Goal: Information Seeking & Learning: Check status

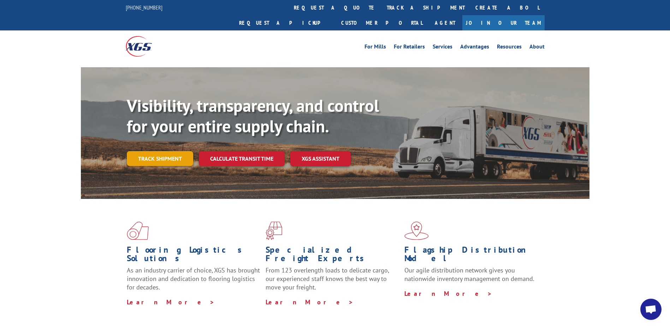
click at [166, 151] on link "Track shipment" at bounding box center [160, 158] width 66 height 15
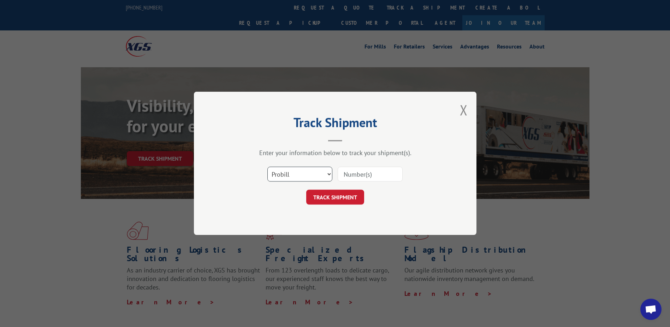
click at [294, 172] on select "Select category... Probill BOL PO" at bounding box center [300, 174] width 65 height 15
select select "bol"
click at [268, 167] on select "Select category... Probill BOL PO" at bounding box center [300, 174] width 65 height 15
click at [363, 167] on input at bounding box center [370, 174] width 65 height 15
paste input "S268-SHPT2514384"
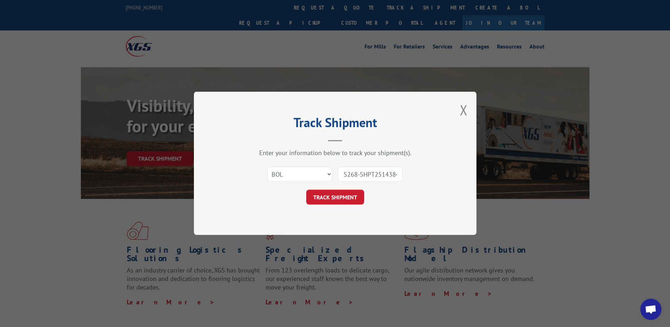
scroll to position [0, 2]
type input "S268-SHPT2514384"
click at [352, 195] on button "TRACK SHIPMENT" at bounding box center [335, 197] width 58 height 15
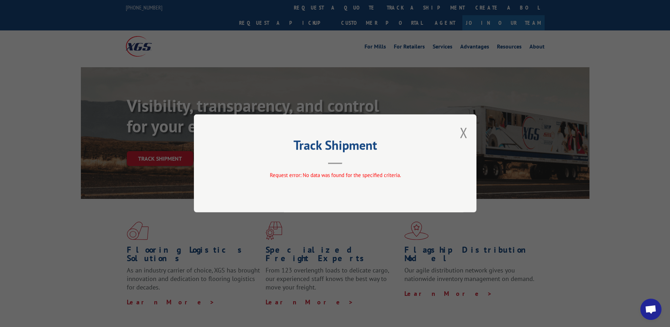
drag, startPoint x: 480, startPoint y: 138, endPoint x: 474, endPoint y: 136, distance: 6.2
click at [477, 137] on div "Track Shipment Request error: No data was found for the specified criteria." at bounding box center [335, 163] width 670 height 327
click at [466, 132] on button "Close modal" at bounding box center [464, 132] width 8 height 19
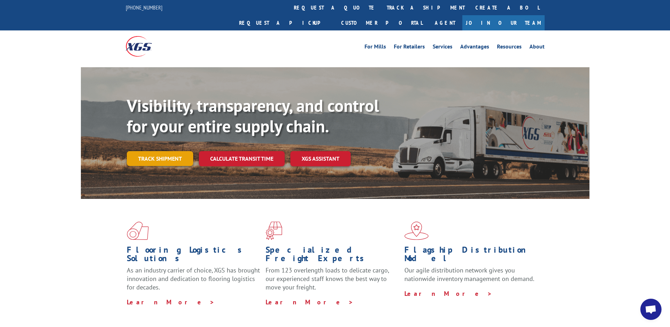
click at [144, 151] on link "Track shipment" at bounding box center [160, 158] width 66 height 15
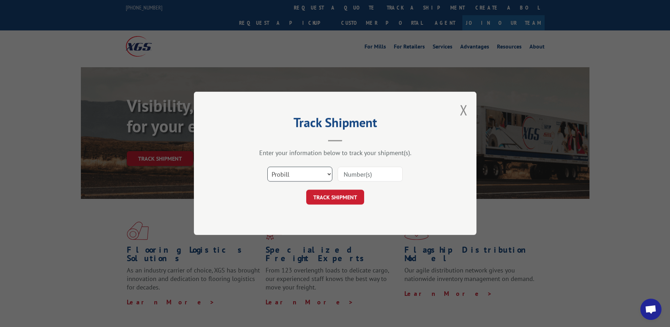
click at [307, 172] on select "Select category... Probill BOL PO" at bounding box center [300, 174] width 65 height 15
select select "bol"
click at [268, 167] on select "Select category... Probill BOL PO" at bounding box center [300, 174] width 65 height 15
click at [340, 178] on input at bounding box center [370, 174] width 65 height 15
paste input "S268-ORD2514389"
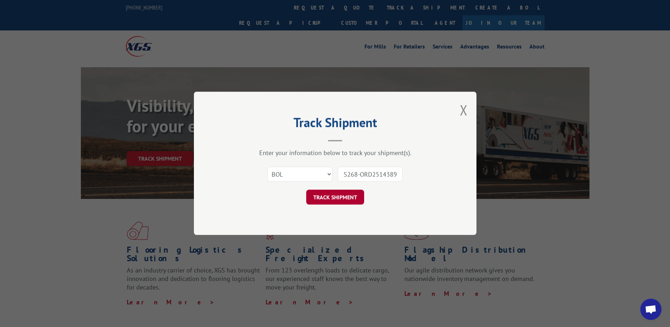
type input "S268-ORD2514389"
click at [352, 199] on button "TRACK SHIPMENT" at bounding box center [335, 197] width 58 height 15
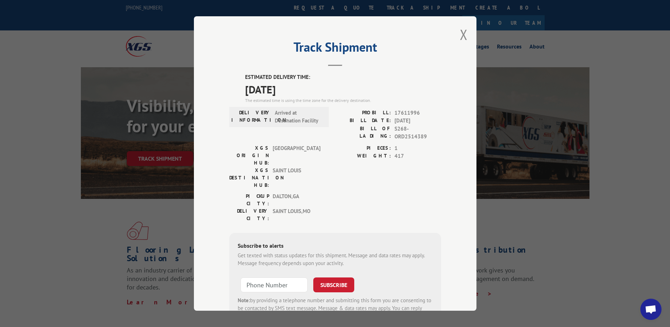
click at [457, 42] on div "Track Shipment ESTIMATED DELIVERY TIME: [DATE] The estimated time is using the …" at bounding box center [335, 163] width 283 height 294
drag, startPoint x: 463, startPoint y: 34, endPoint x: 455, endPoint y: 36, distance: 8.3
click at [462, 34] on button "Close modal" at bounding box center [464, 34] width 8 height 19
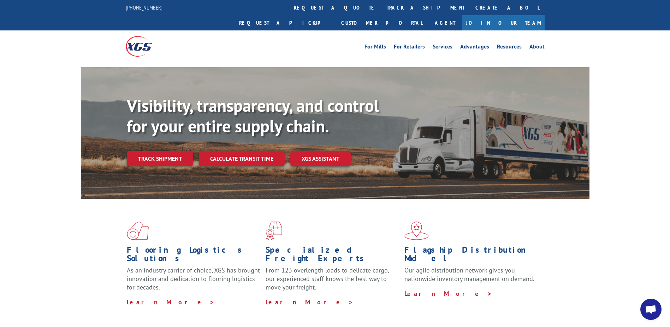
click at [169, 154] on div "Visibility, transparency, and control for your entire supply chain. Track shipm…" at bounding box center [358, 144] width 463 height 99
click at [174, 151] on link "Track shipment" at bounding box center [160, 158] width 66 height 15
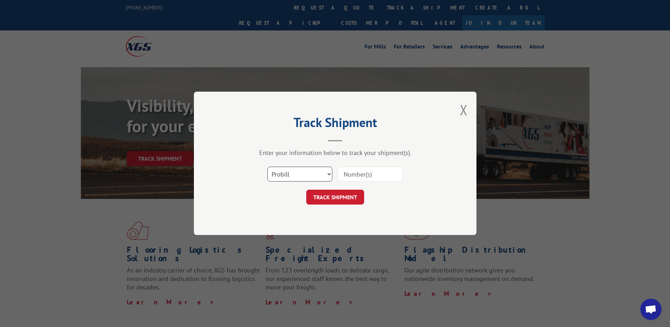
click at [279, 178] on select "Select category... Probill BOL PO" at bounding box center [300, 174] width 65 height 15
click at [268, 167] on select "Select category... Probill BOL PO" at bounding box center [300, 174] width 65 height 15
click at [304, 184] on div "Select category... Probill BOL PO" at bounding box center [335, 174] width 212 height 23
select select "bol"
click at [268, 167] on select "Select category... Probill BOL PO" at bounding box center [300, 174] width 65 height 15
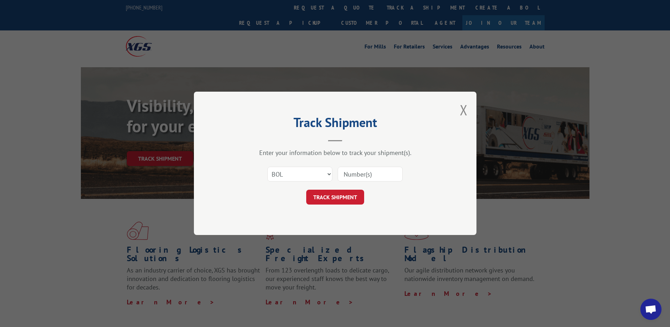
click at [381, 169] on input at bounding box center [370, 174] width 65 height 15
paste input "S268-ORD2514389"
type input "S268-ORD2514389"
click at [341, 196] on button "TRACK SHIPMENT" at bounding box center [335, 197] width 58 height 15
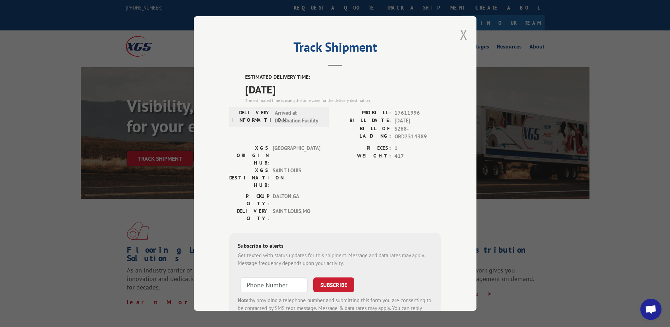
click at [460, 35] on button "Close modal" at bounding box center [464, 34] width 8 height 19
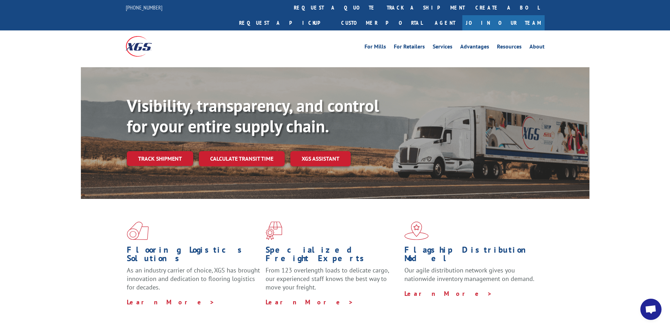
click at [157, 152] on div "Visibility, transparency, and control for your entire supply chain. Track shipm…" at bounding box center [358, 144] width 463 height 99
click at [160, 151] on link "Track shipment" at bounding box center [160, 158] width 66 height 15
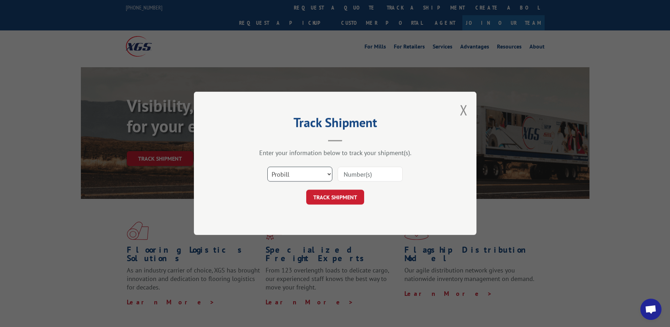
click at [315, 170] on select "Select category... Probill BOL PO" at bounding box center [300, 174] width 65 height 15
select select "bol"
click at [268, 167] on select "Select category... Probill BOL PO" at bounding box center [300, 174] width 65 height 15
click at [360, 181] on input at bounding box center [370, 174] width 65 height 15
paste input "S268-ORD2514360"
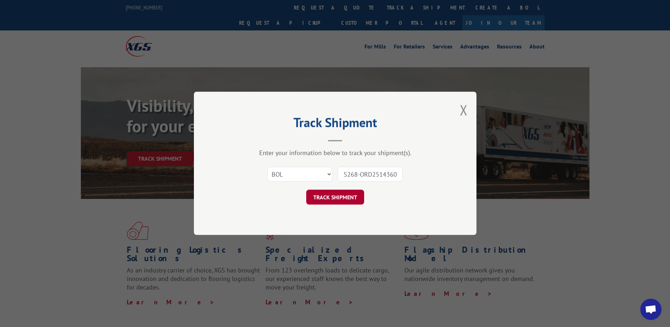
type input "S268-ORD2514360"
click at [352, 199] on button "TRACK SHIPMENT" at bounding box center [335, 197] width 58 height 15
